Goal: Task Accomplishment & Management: Use online tool/utility

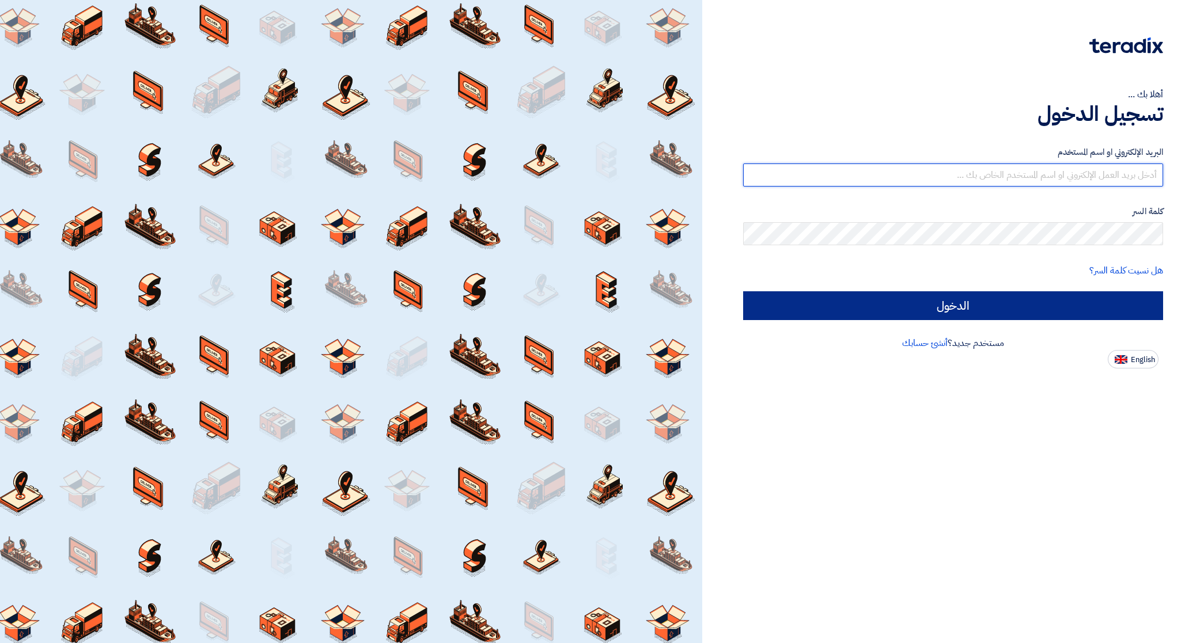
type input "[EMAIL_ADDRESS][DOMAIN_NAME]"
click at [1008, 297] on input "الدخول" at bounding box center [953, 305] width 420 height 29
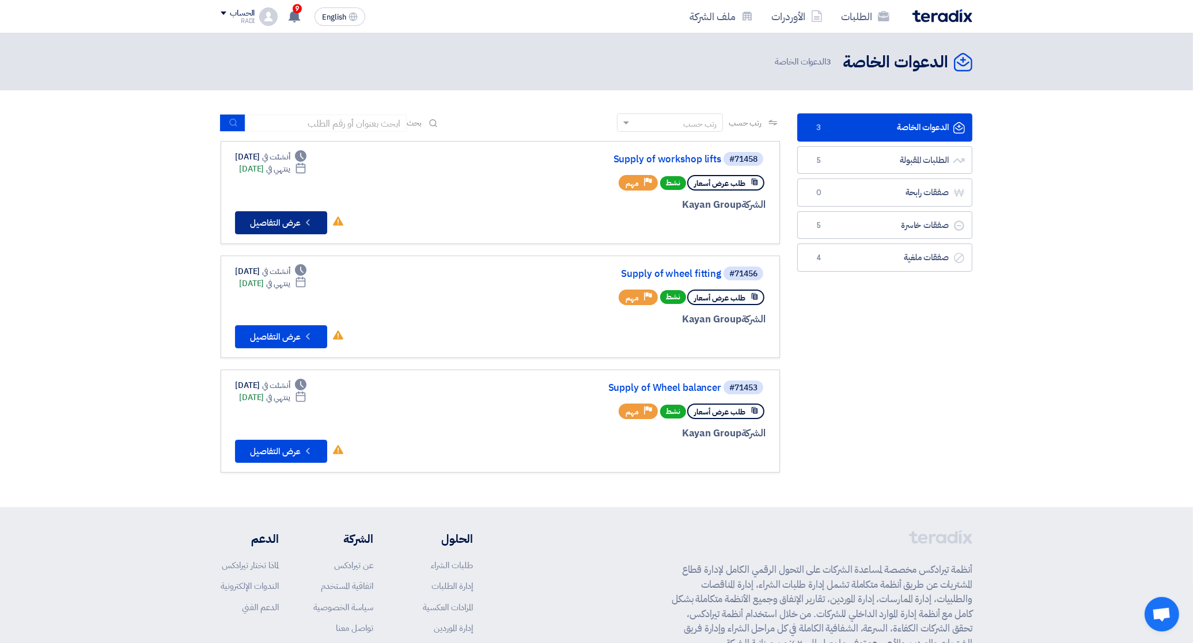
click at [280, 216] on button "Check details عرض التفاصيل" at bounding box center [281, 222] width 92 height 23
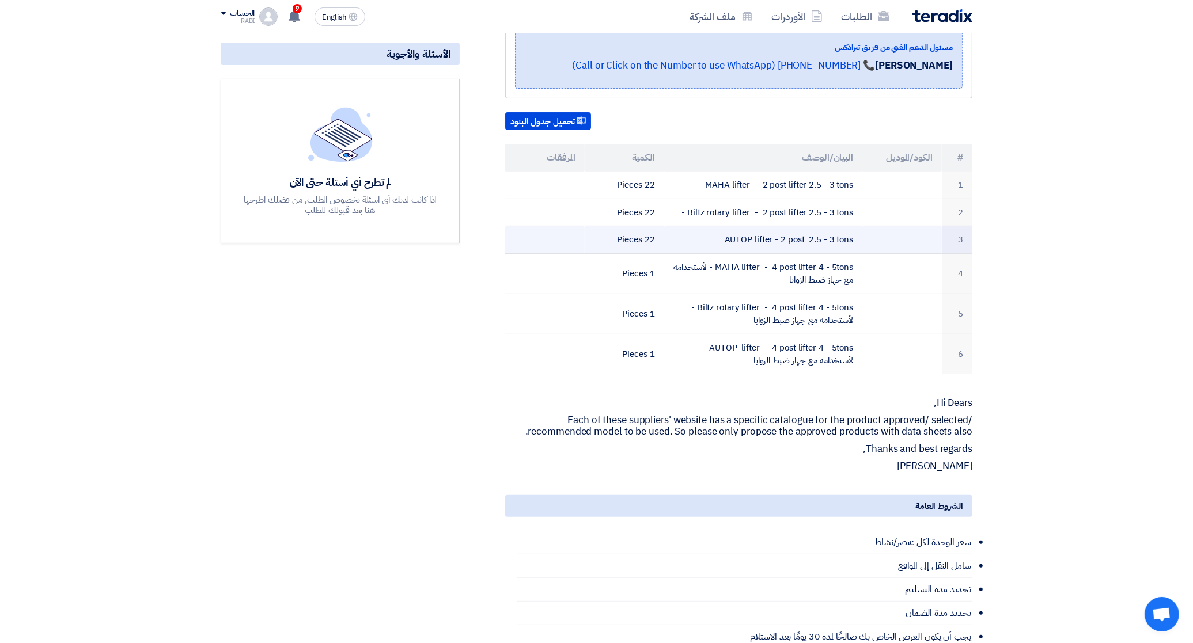
scroll to position [288, 0]
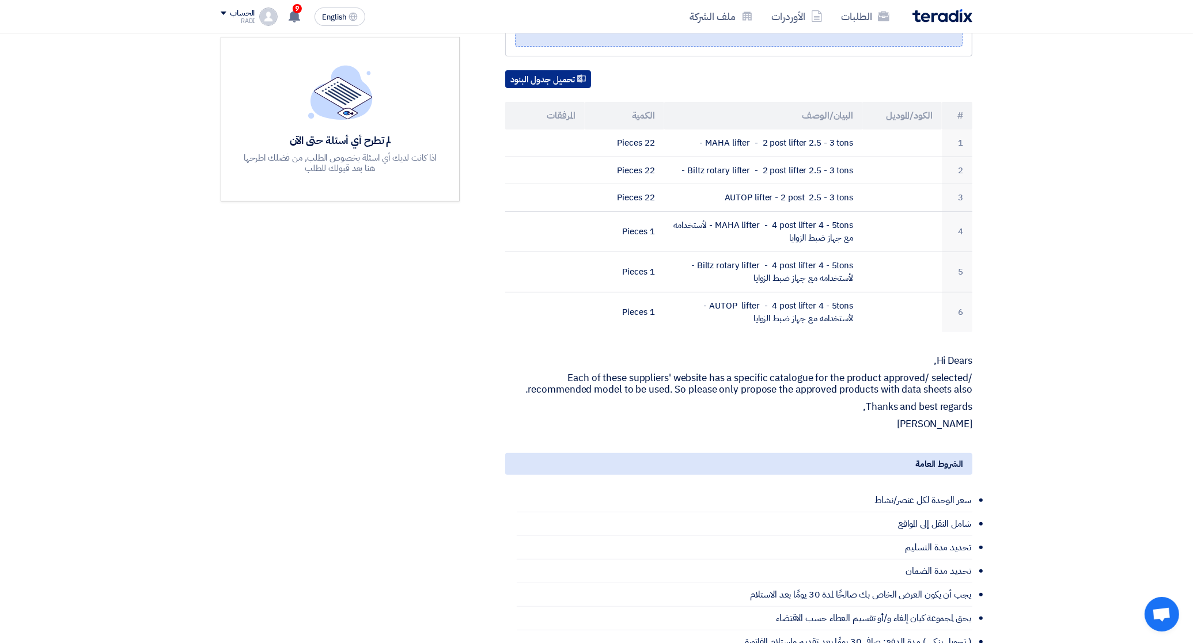
click at [550, 70] on button "تحميل جدول البنود" at bounding box center [548, 79] width 86 height 18
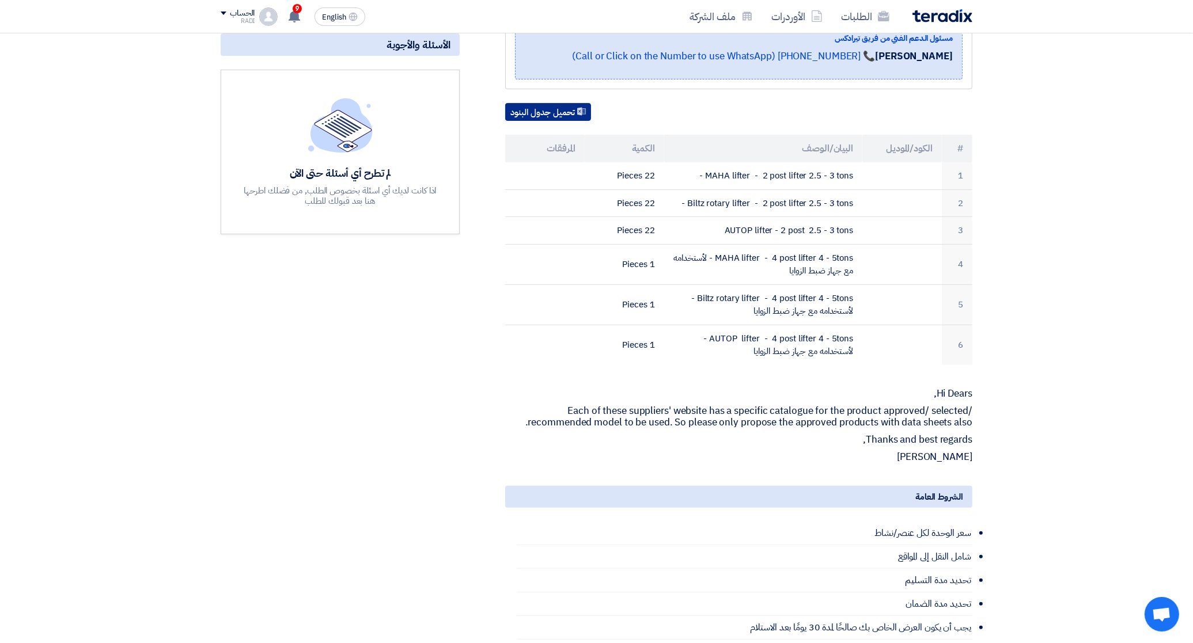
scroll to position [0, 0]
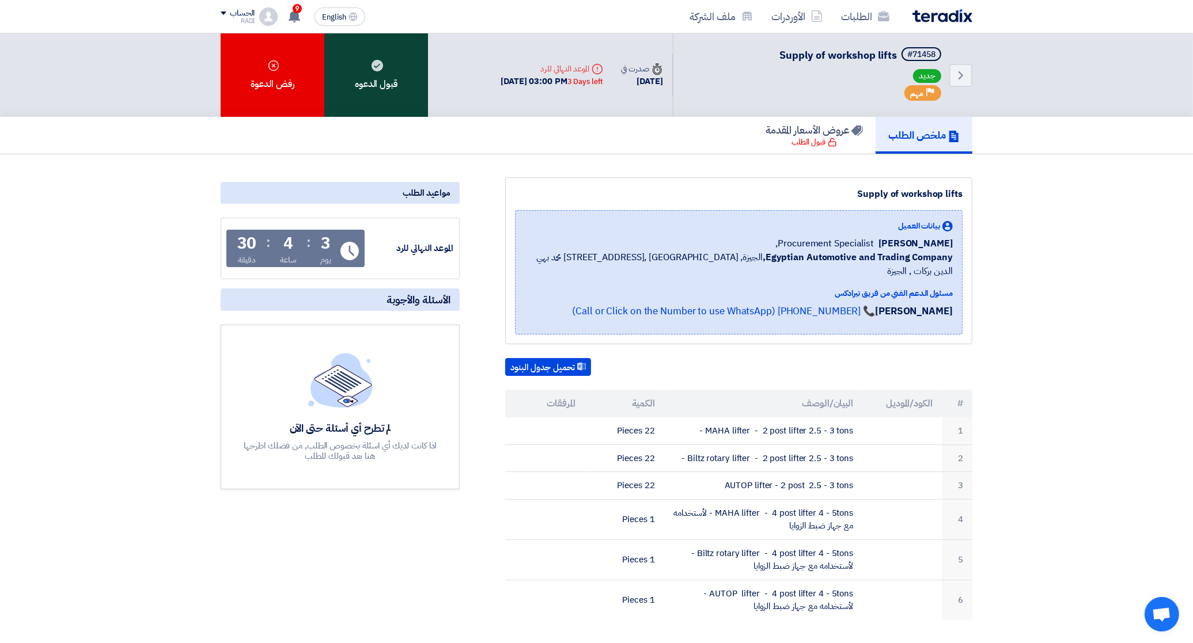
click at [402, 85] on div "قبول الدعوه" at bounding box center [376, 75] width 104 height 84
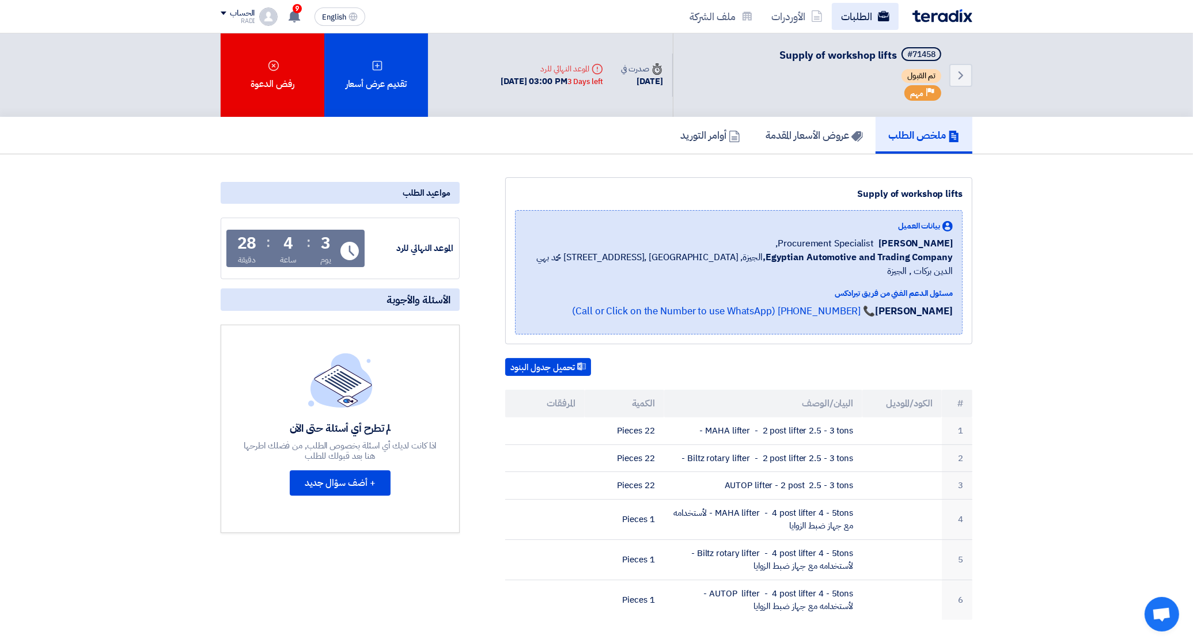
click at [874, 7] on link "الطلبات" at bounding box center [865, 16] width 67 height 27
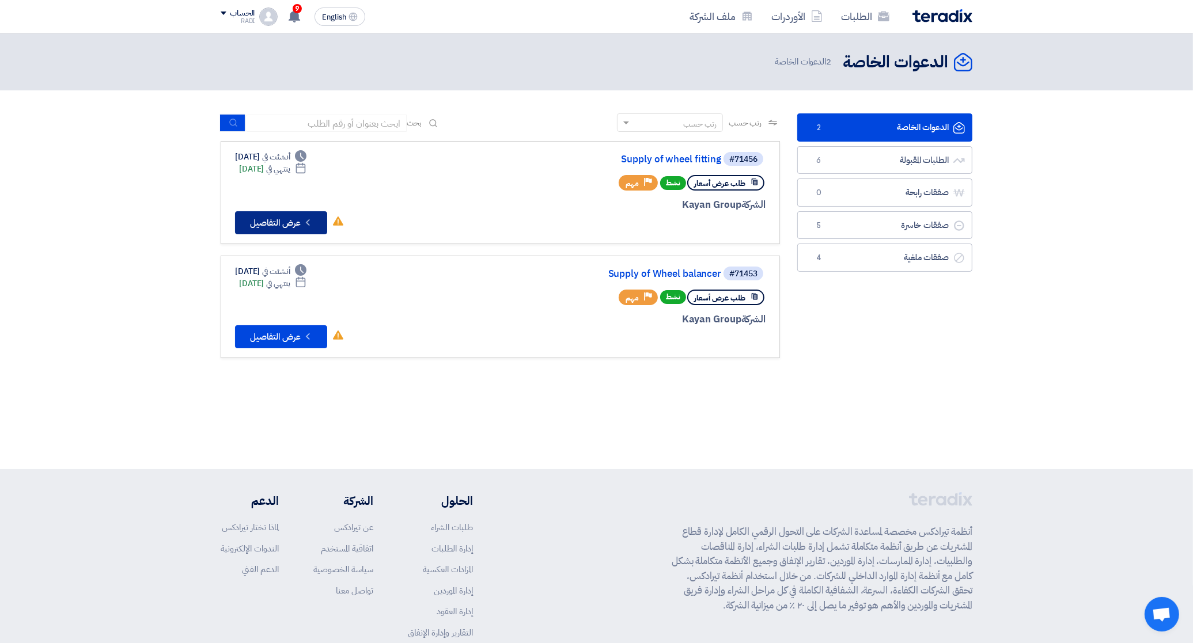
click at [285, 223] on button "Check details عرض التفاصيل" at bounding box center [281, 222] width 92 height 23
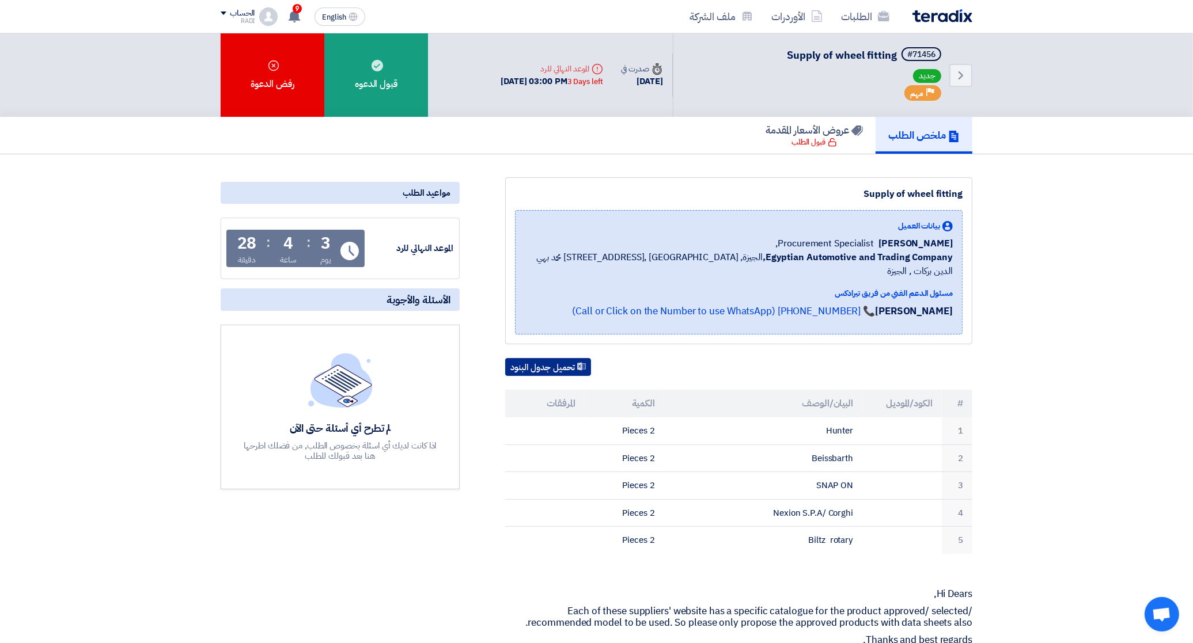
click at [553, 358] on button "تحميل جدول البنود" at bounding box center [548, 367] width 86 height 18
click at [1130, 242] on section "Supply of wheel fitting بيانات العميل [PERSON_NAME] Procurement Specialist, Egy…" at bounding box center [596, 642] width 1193 height 976
click at [856, 21] on link "الطلبات" at bounding box center [865, 16] width 67 height 27
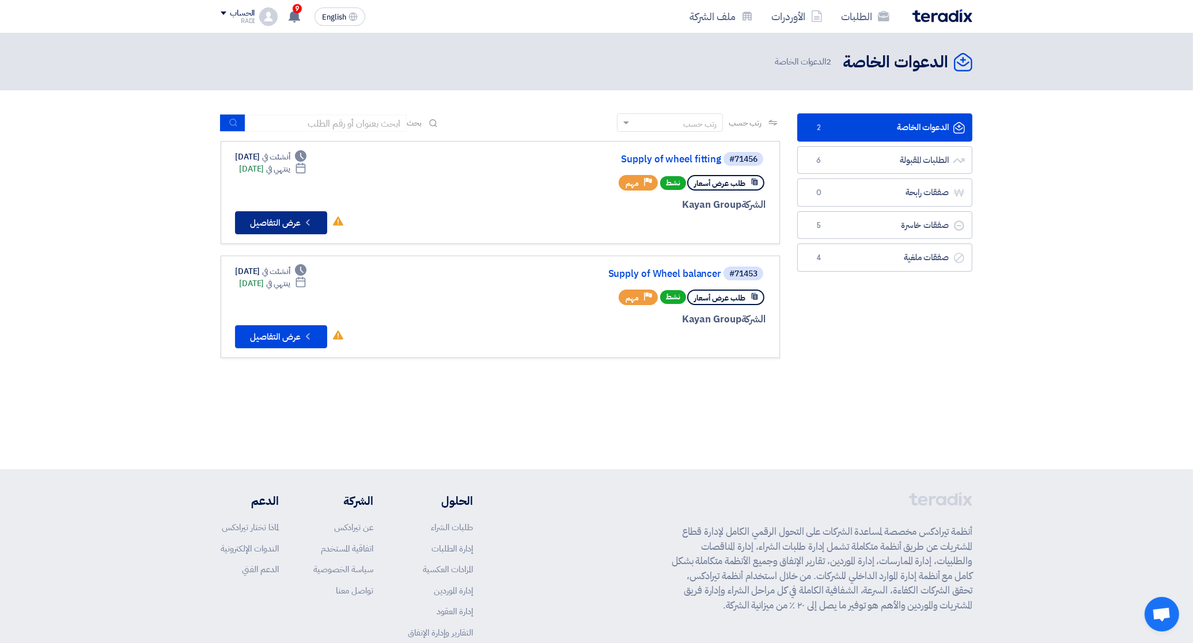
click at [275, 216] on button "Check details عرض التفاصيل" at bounding box center [281, 222] width 92 height 23
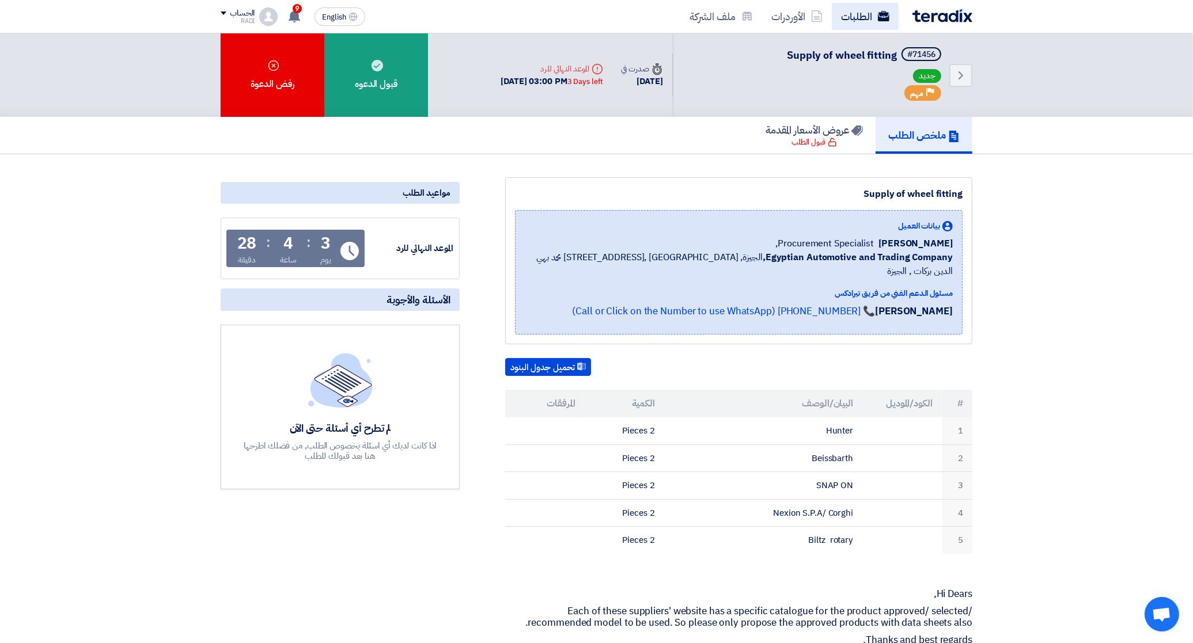
click at [861, 16] on link "الطلبات" at bounding box center [865, 16] width 67 height 27
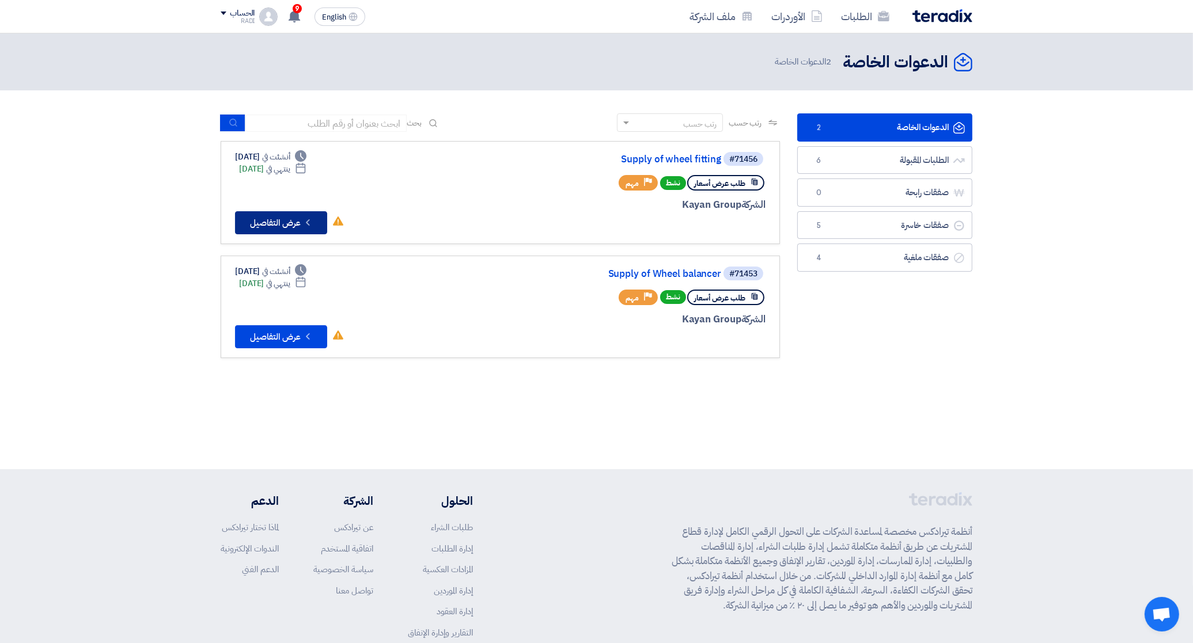
click at [286, 215] on button "Check details عرض التفاصيل" at bounding box center [281, 222] width 92 height 23
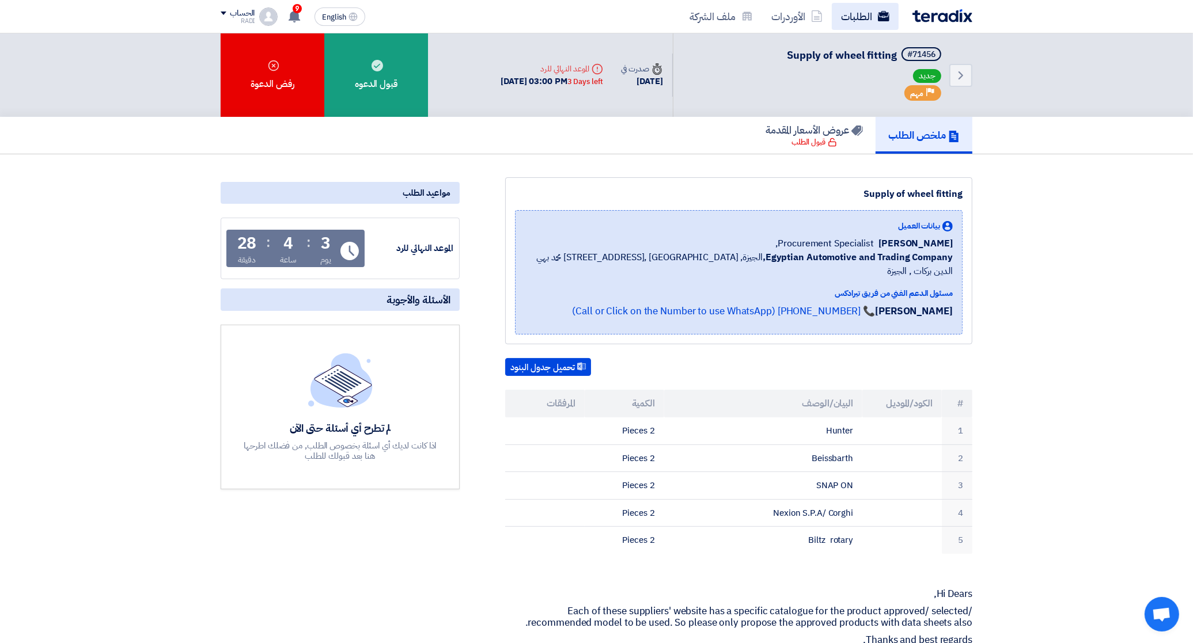
click at [847, 13] on link "الطلبات" at bounding box center [865, 16] width 67 height 27
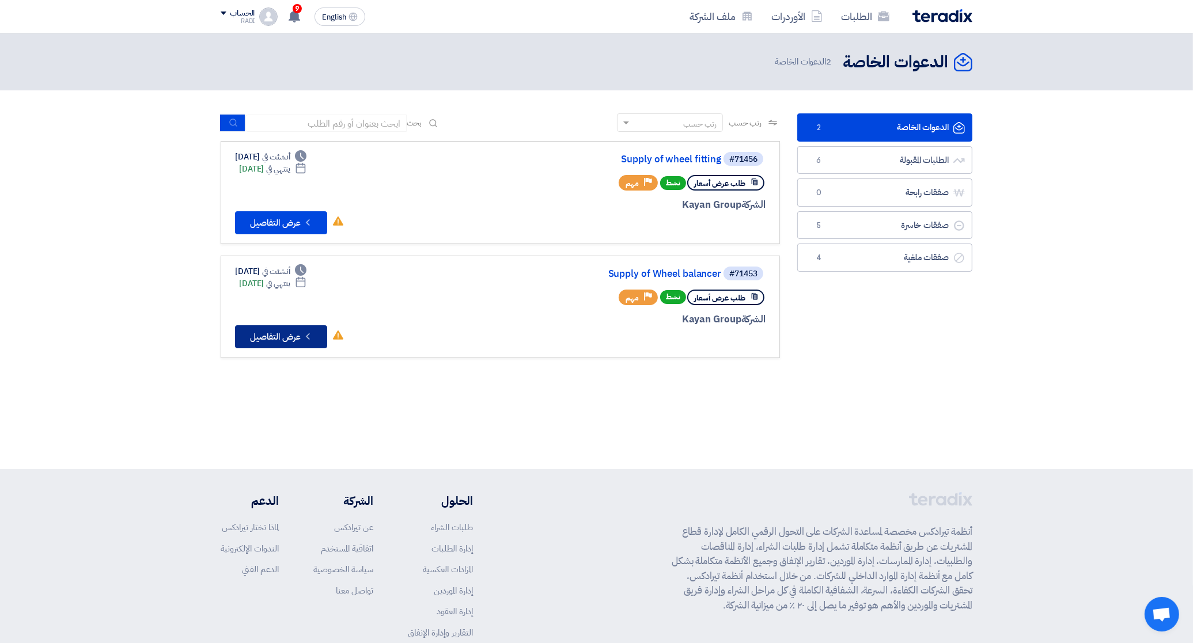
click at [280, 329] on button "Check details عرض التفاصيل" at bounding box center [281, 336] width 92 height 23
